Goal: Ask a question

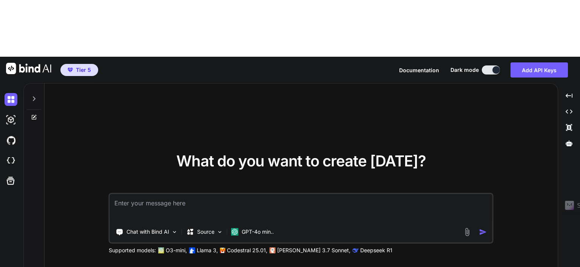
click at [33, 96] on icon at bounding box center [34, 98] width 3 height 5
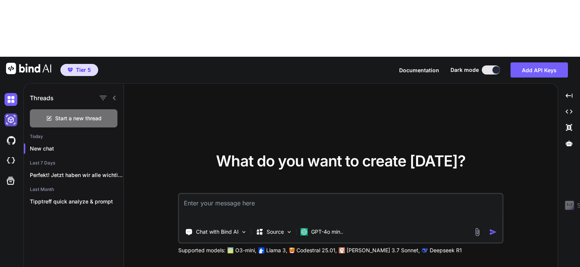
click at [9, 113] on img at bounding box center [11, 119] width 13 height 13
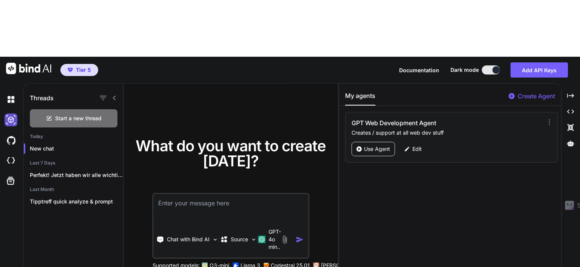
click at [9, 113] on img at bounding box center [11, 119] width 13 height 13
click at [9, 93] on img at bounding box center [11, 99] width 13 height 13
type textarea "x"
click at [25, 63] on img at bounding box center [28, 68] width 45 height 11
click at [12, 93] on img at bounding box center [11, 99] width 13 height 13
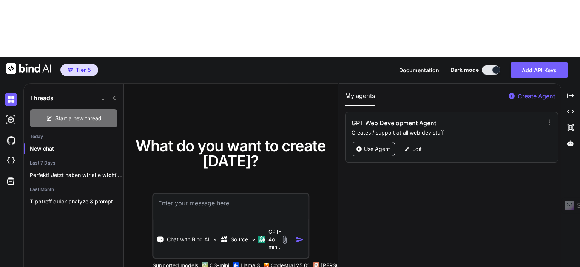
click at [40, 83] on div "Threads" at bounding box center [74, 96] width 100 height 26
click at [9, 63] on img at bounding box center [28, 68] width 45 height 11
click at [571, 92] on icon "Created with Pixso." at bounding box center [570, 95] width 7 height 7
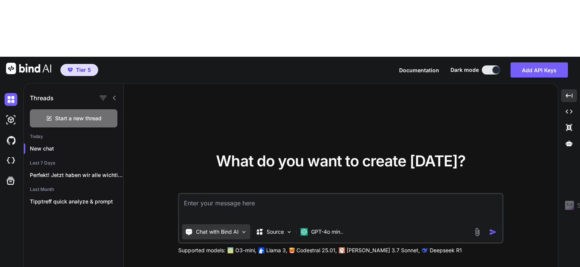
click at [241, 228] on img at bounding box center [244, 231] width 6 height 6
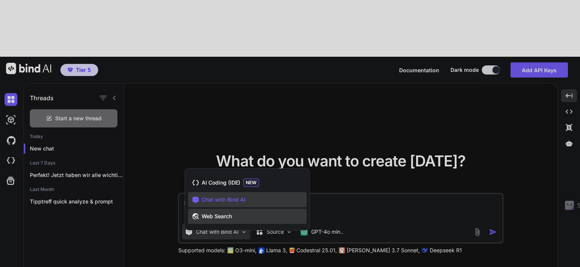
click at [231, 212] on span "Web Search" at bounding box center [217, 216] width 30 height 8
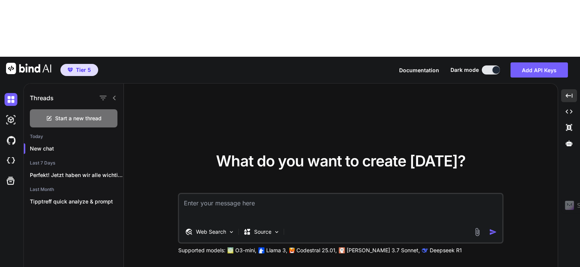
drag, startPoint x: 521, startPoint y: 110, endPoint x: 355, endPoint y: 107, distance: 166.2
click at [521, 110] on div "What do you want to create today? Web Search Source Supported models: O3-mini, …" at bounding box center [341, 203] width 434 height 240
click at [526, 226] on div "What do you want to create today? Web Search Source Supported models: O3-mini, …" at bounding box center [341, 203] width 434 height 240
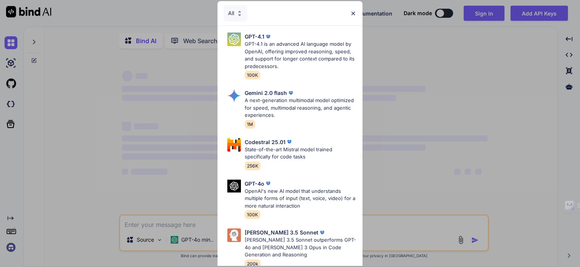
type textarea "x"
click at [409, 151] on div "All GPT-4.1 GPT-4.1 is an advanced AI language model by OpenAI, offering improv…" at bounding box center [290, 133] width 580 height 267
